Goal: Information Seeking & Learning: Learn about a topic

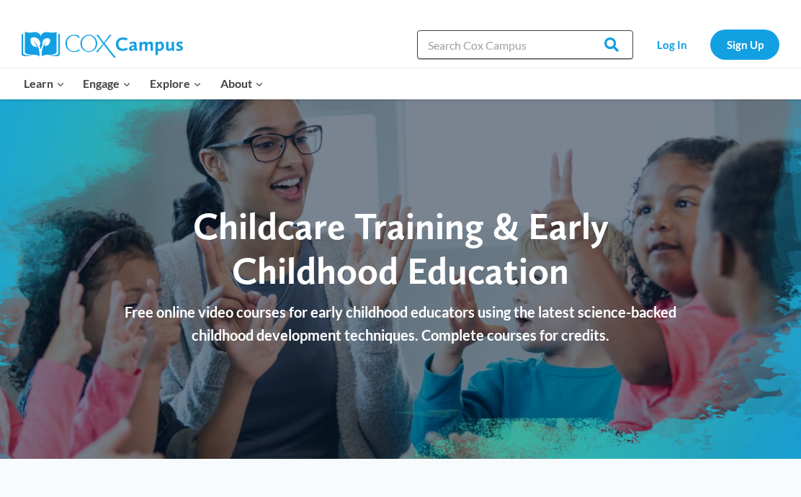
click at [465, 40] on input "Search in [URL][DOMAIN_NAME]" at bounding box center [525, 44] width 216 height 29
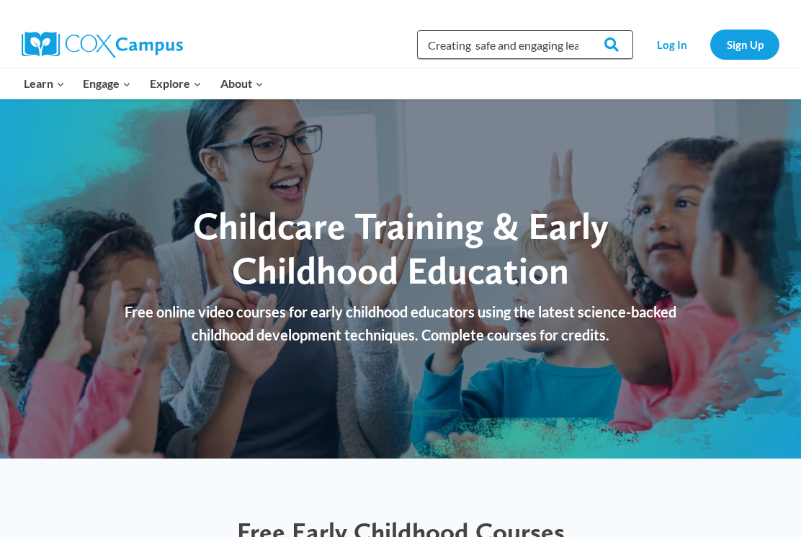
type input "Creating safe and engaging learning environments: active supervision for presch…"
click at [607, 45] on input "Search" at bounding box center [605, 44] width 56 height 29
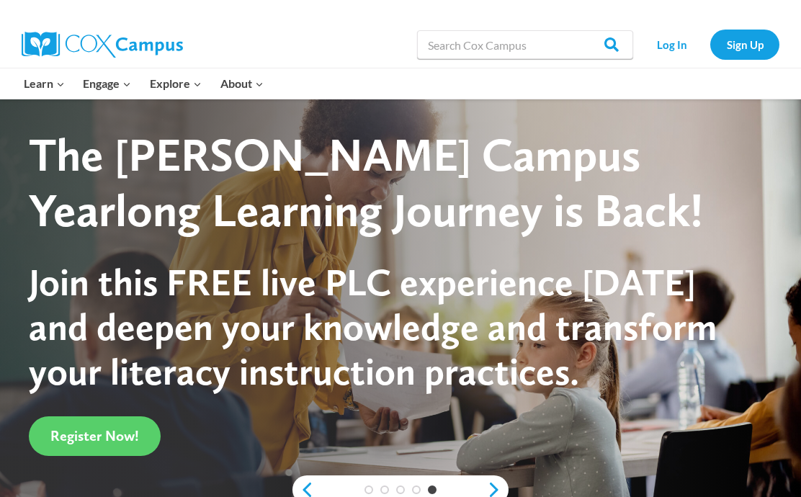
click at [104, 427] on span "Register Now!" at bounding box center [94, 435] width 89 height 17
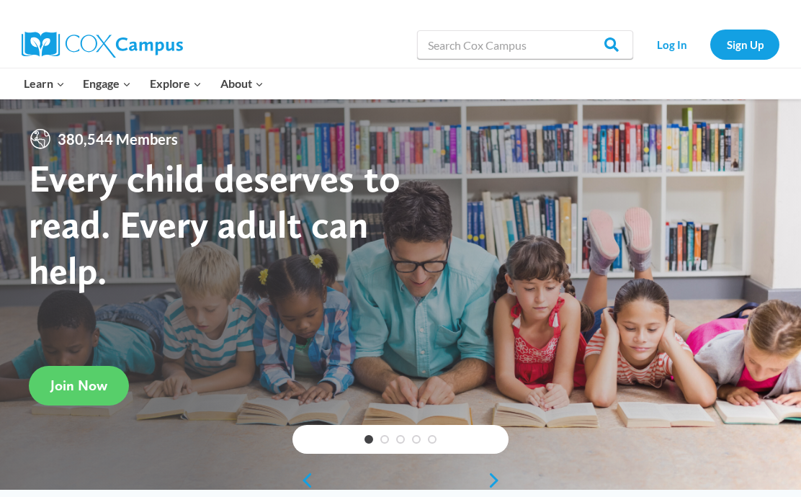
click at [73, 397] on link "Join Now" at bounding box center [79, 386] width 100 height 40
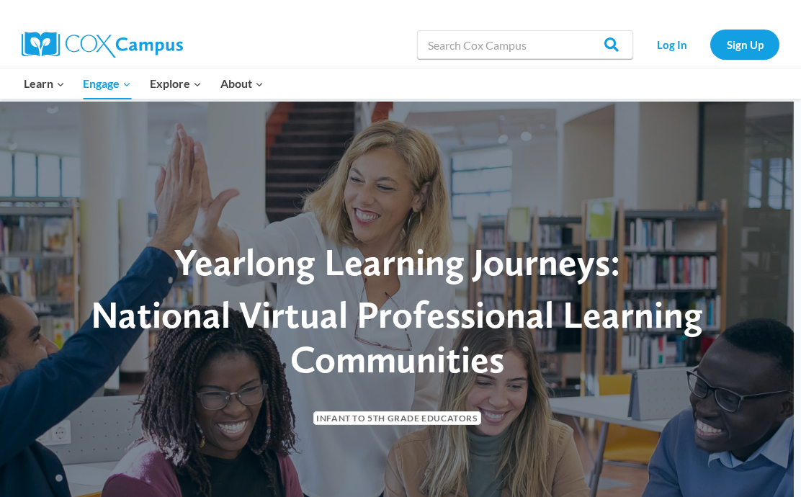
click at [746, 51] on link "Sign Up" at bounding box center [744, 45] width 69 height 30
